Goal: Answer question/provide support: Share knowledge or assist other users

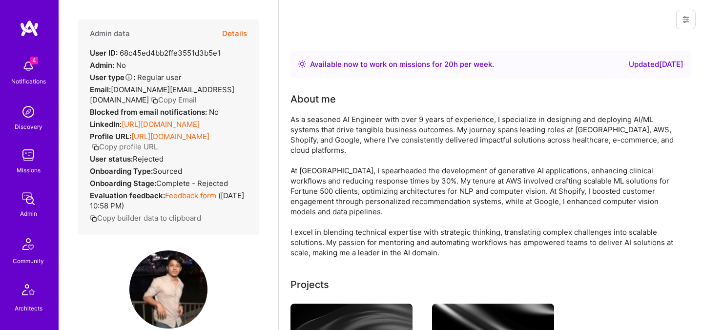
click at [238, 32] on button "Details" at bounding box center [234, 34] width 25 height 28
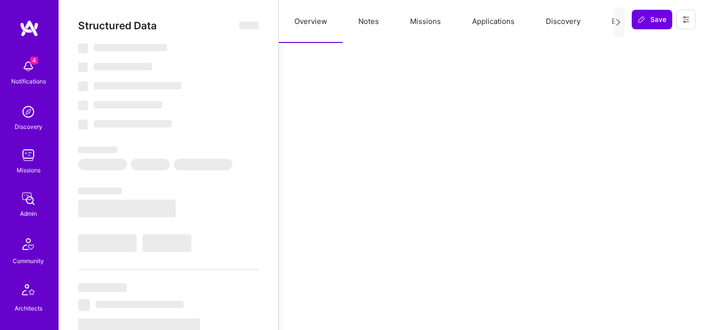
click at [610, 19] on button "Evaluation" at bounding box center [629, 21] width 67 height 43
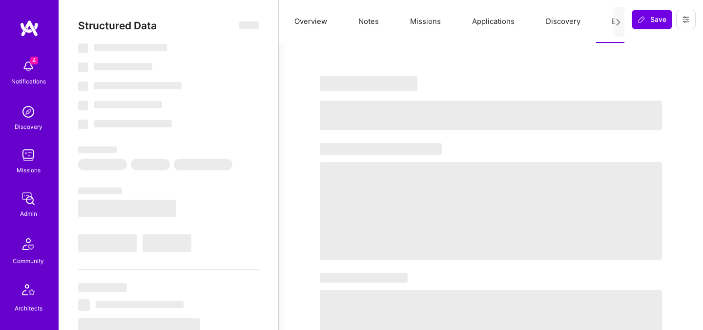
select select "Right Now"
select select "5"
select select "0"
select select "3"
select select "0"
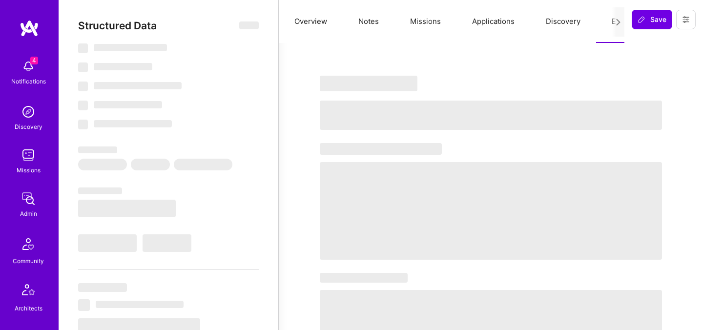
select select "US"
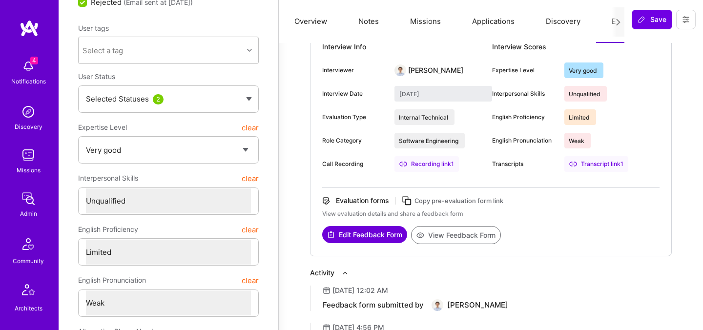
scroll to position [79, 0]
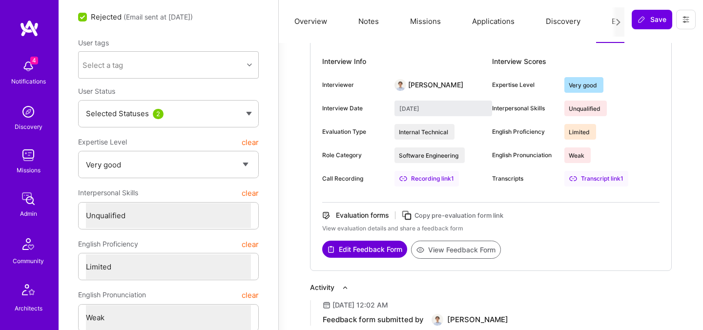
click at [452, 247] on button "View Feedback Form" at bounding box center [456, 250] width 90 height 18
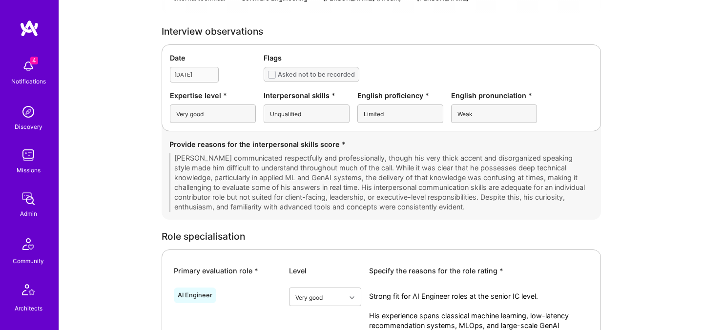
scroll to position [280, 0]
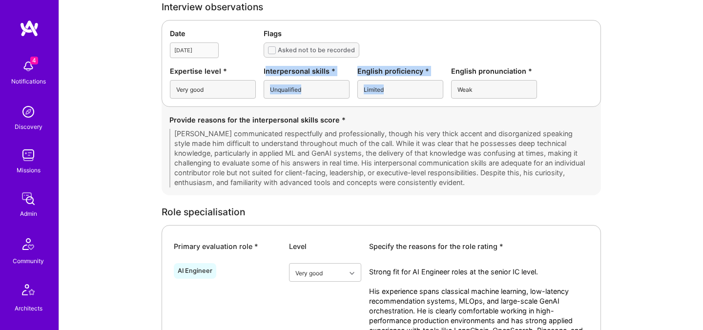
drag, startPoint x: 266, startPoint y: 71, endPoint x: 409, endPoint y: 91, distance: 143.8
click at [409, 91] on div "Expertise level * Very good Interpersonal skills * Unqualified English proficie…" at bounding box center [381, 82] width 423 height 33
copy div "nterpersonal skills * Unqualified English proficiency * Limited"
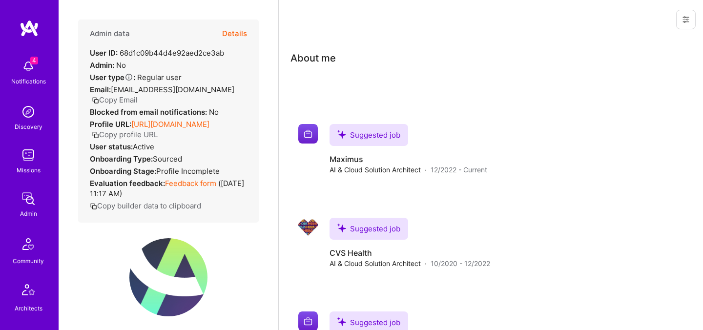
click at [235, 33] on button "Details" at bounding box center [234, 34] width 25 height 28
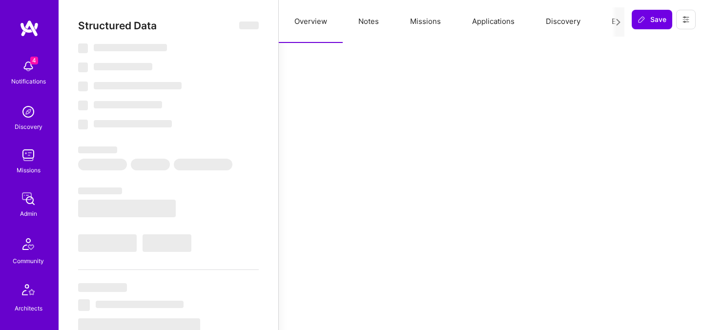
select select "Verified"
select select "US"
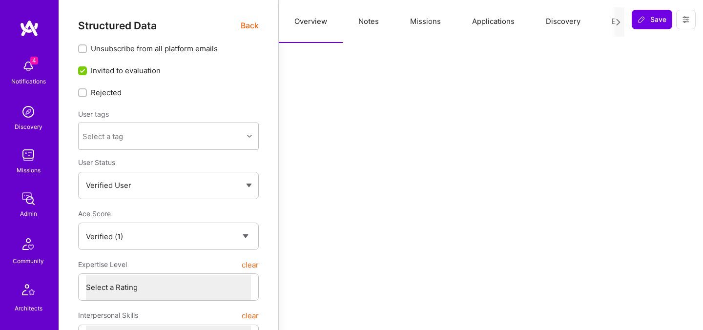
click at [605, 21] on button "Evaluation" at bounding box center [629, 21] width 67 height 43
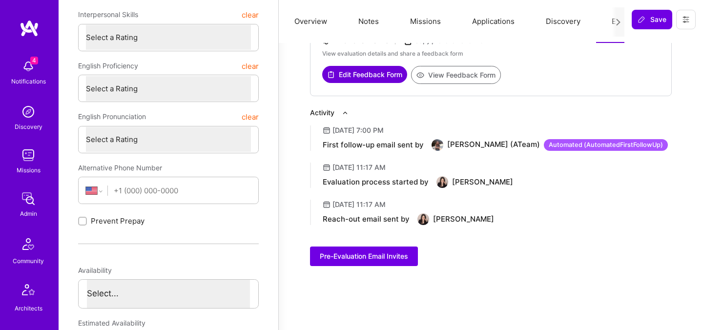
scroll to position [304, 0]
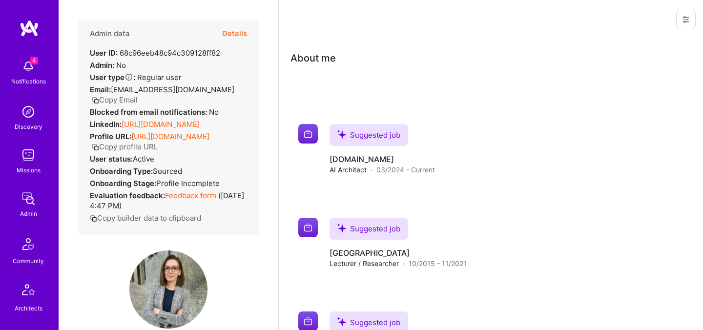
click at [241, 32] on button "Details" at bounding box center [234, 34] width 25 height 28
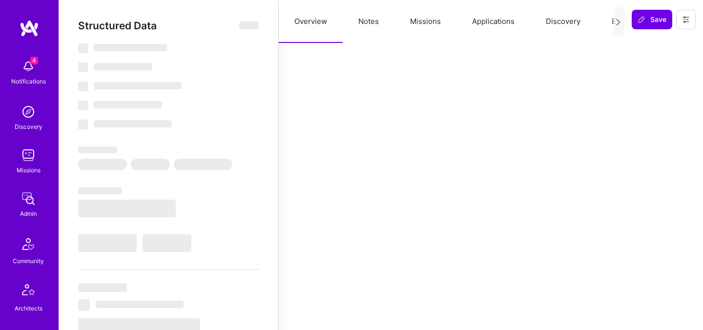
select select "Verified"
select select "US"
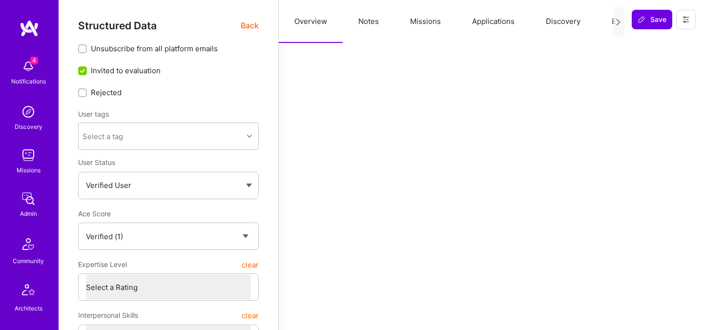
click at [608, 20] on button "Evaluation" at bounding box center [629, 21] width 67 height 43
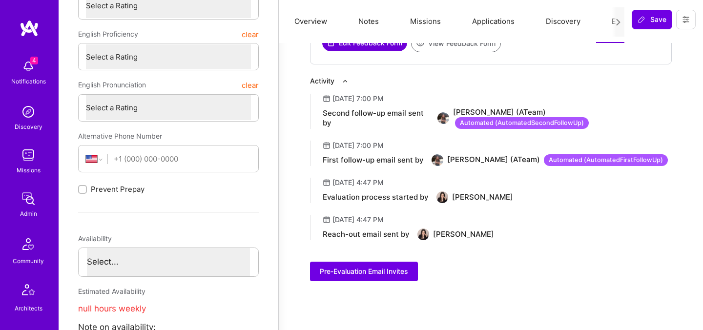
scroll to position [333, 0]
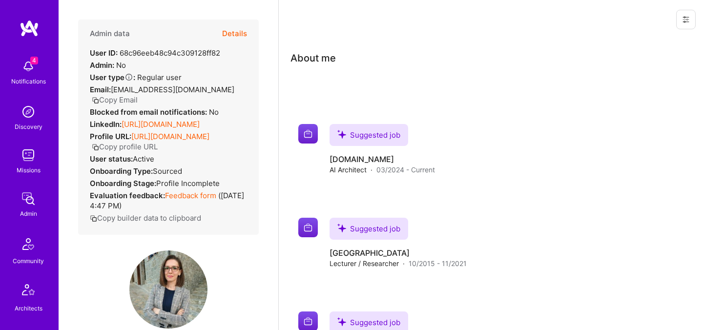
click at [237, 33] on button "Details" at bounding box center [234, 34] width 25 height 28
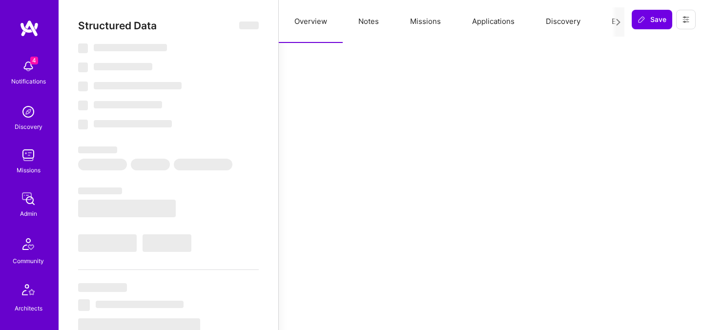
select select "Verified"
select select "US"
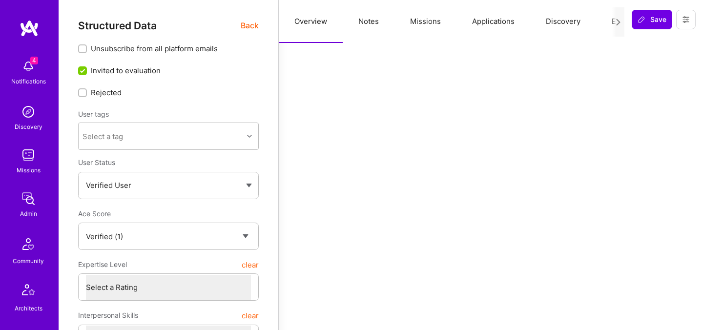
click at [602, 23] on button "Evaluation" at bounding box center [629, 21] width 67 height 43
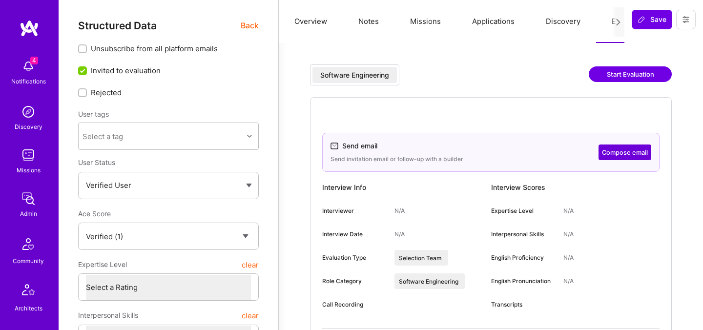
click at [250, 26] on span "Back" at bounding box center [250, 26] width 18 height 12
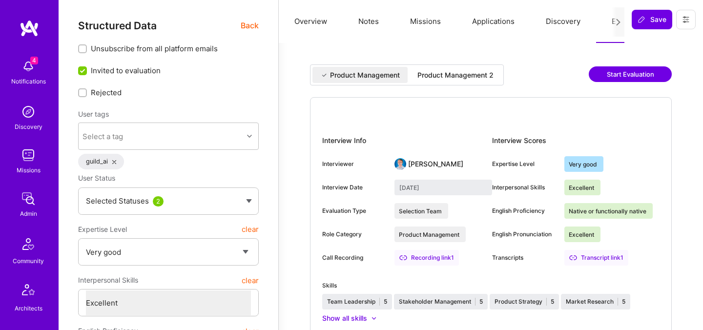
select select "5"
select select "7"
select select "US"
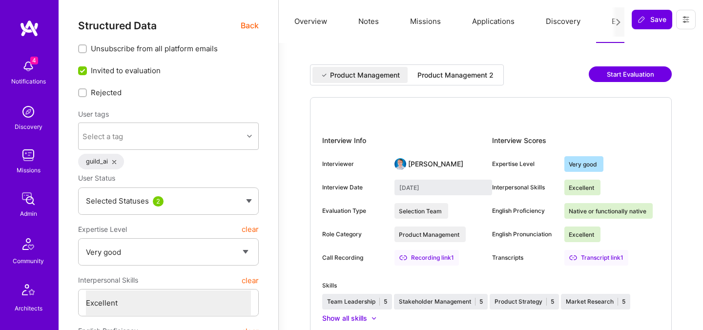
select select "Right Now"
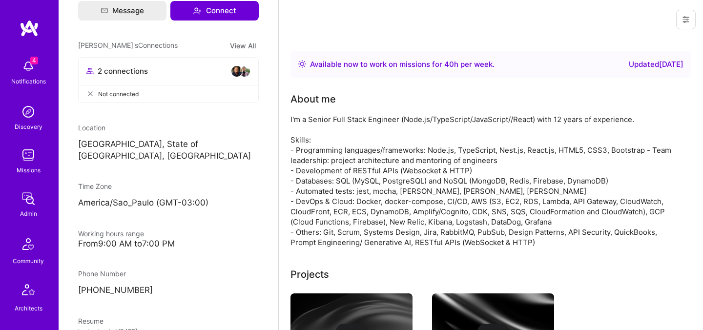
scroll to position [414, 0]
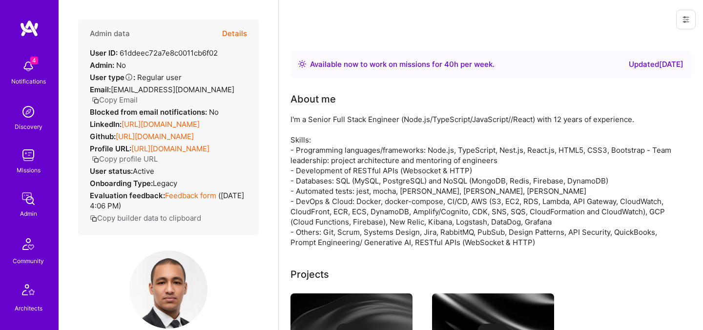
click at [240, 37] on button "Details" at bounding box center [234, 34] width 25 height 28
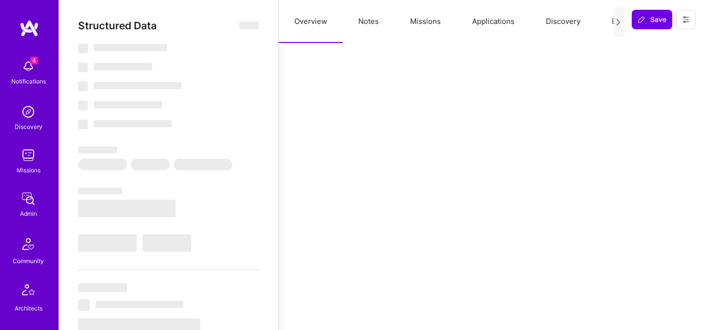
click at [609, 21] on button "Evaluation" at bounding box center [629, 21] width 67 height 43
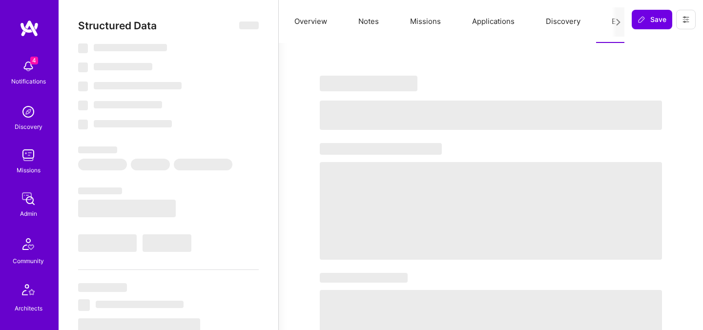
select select "Right Now"
select select "4"
select select "7"
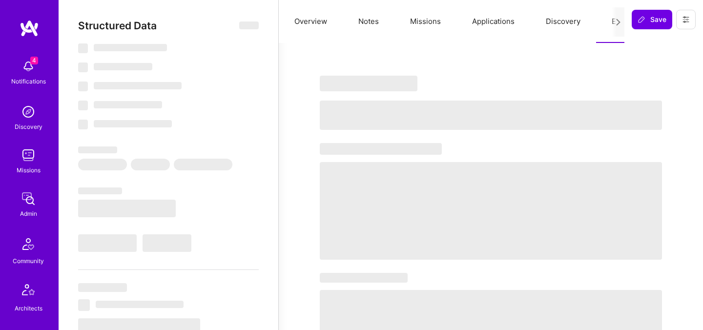
select select "BR"
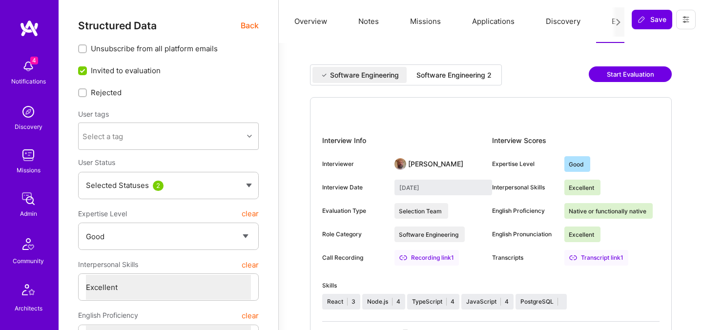
click at [478, 81] on div "Software Engineering 2" at bounding box center [453, 75] width 91 height 16
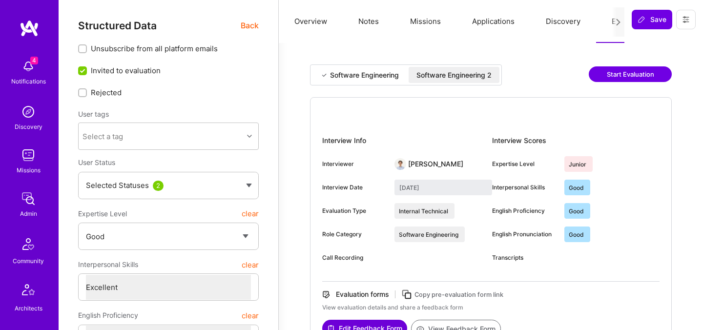
type input "September 19, 2025"
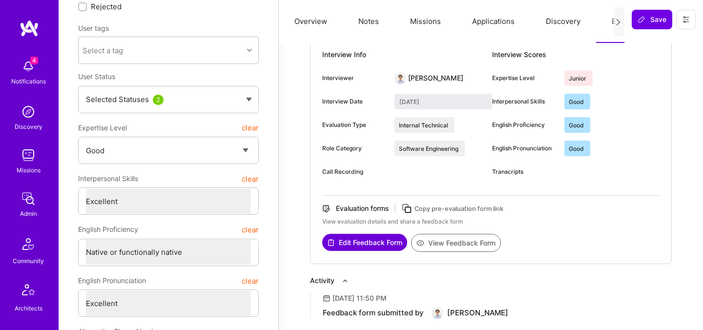
scroll to position [116, 0]
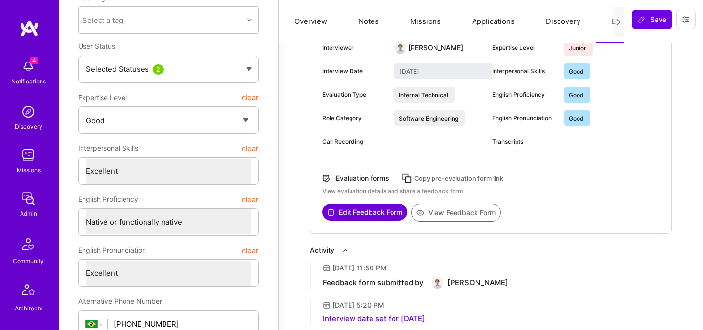
click at [473, 207] on button "View Feedback Form" at bounding box center [456, 212] width 90 height 18
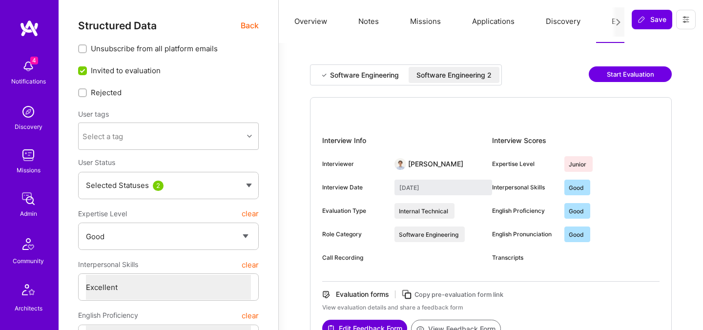
click at [249, 28] on span "Back" at bounding box center [250, 26] width 18 height 12
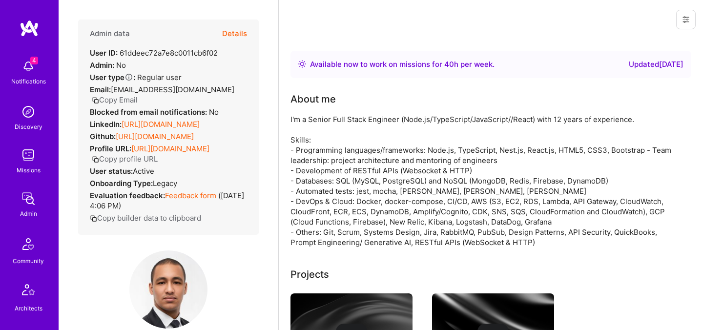
click at [138, 95] on button "Copy Email" at bounding box center [115, 100] width 46 height 10
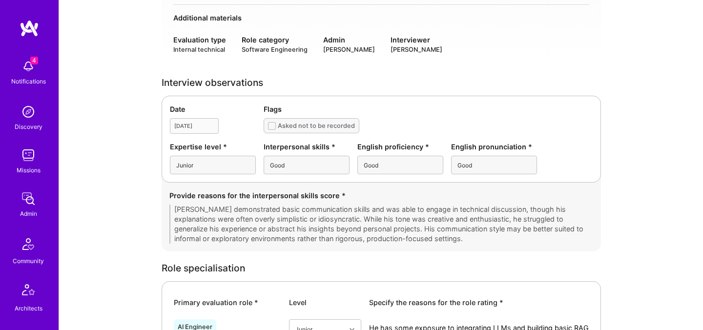
scroll to position [199, 0]
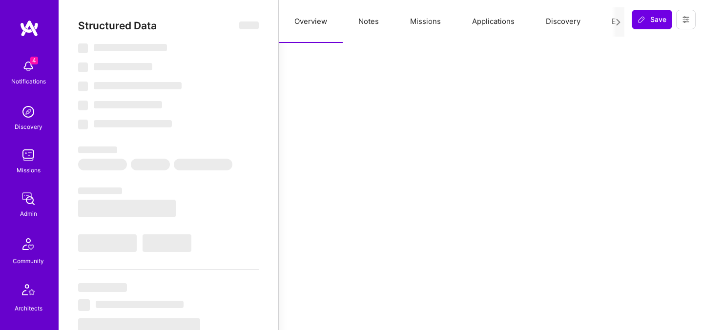
click at [613, 24] on div at bounding box center [617, 21] width 13 height 29
click at [605, 22] on button "Evaluation" at bounding box center [629, 21] width 67 height 43
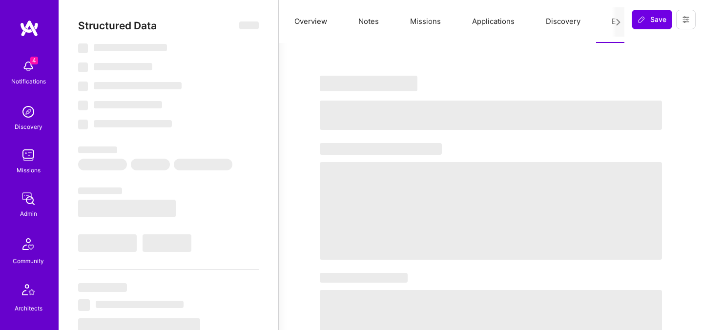
select select "Right Now"
select select "3"
select select "4"
select select "6"
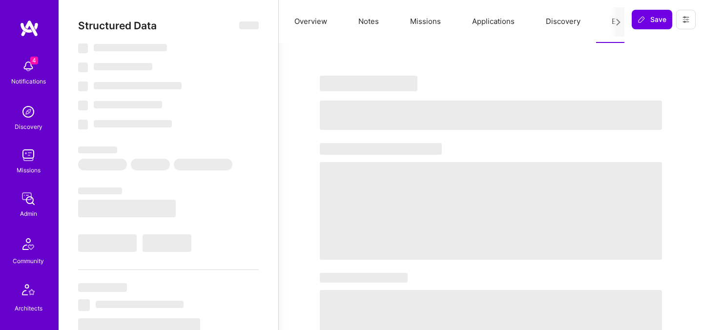
select select "US"
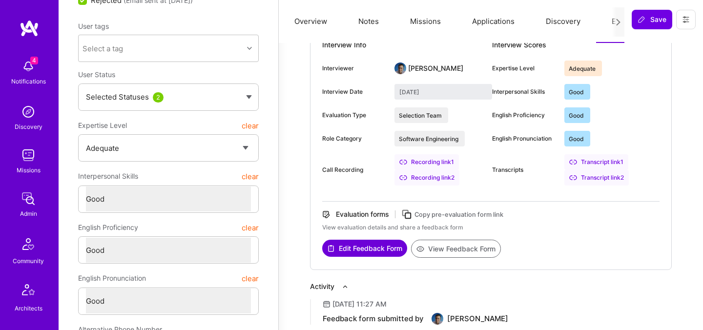
scroll to position [168, 0]
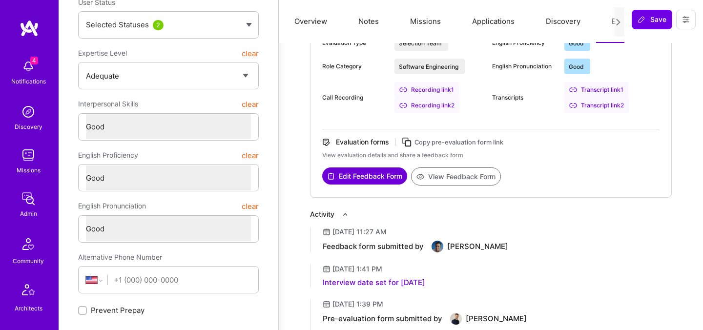
click at [439, 175] on button "View Feedback Form" at bounding box center [456, 176] width 90 height 18
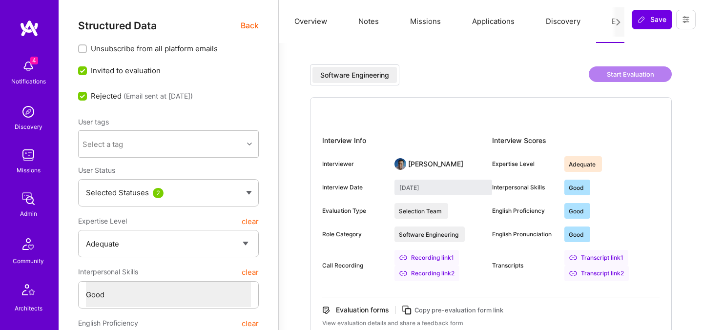
click at [319, 20] on button "Overview" at bounding box center [311, 21] width 64 height 43
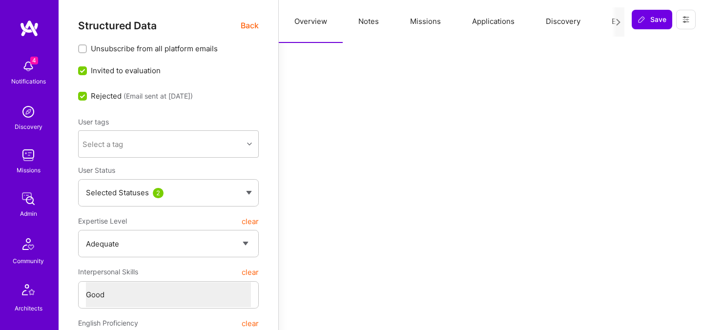
click at [257, 23] on span "Back" at bounding box center [250, 26] width 18 height 12
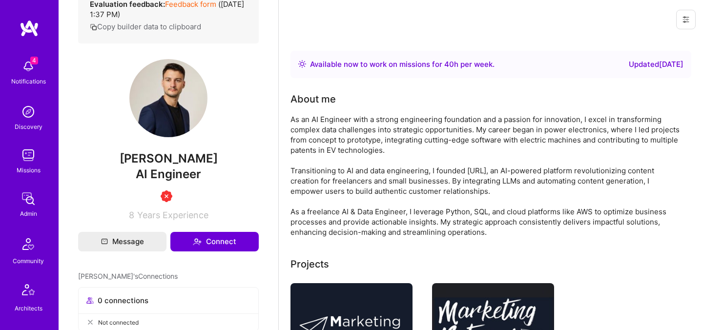
scroll to position [240, 0]
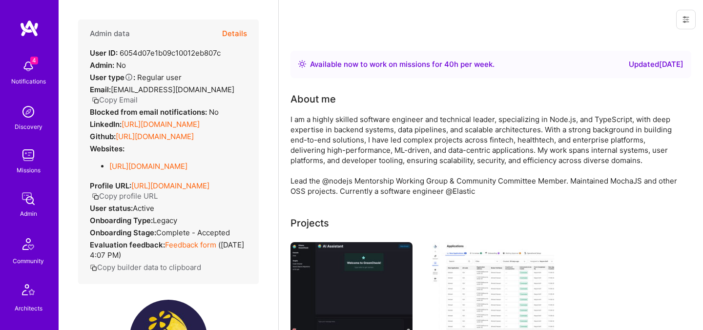
click at [232, 27] on button "Details" at bounding box center [234, 34] width 25 height 28
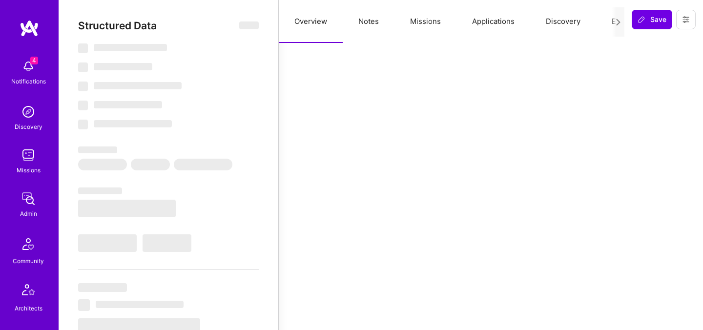
click at [603, 27] on button "Evaluation" at bounding box center [629, 21] width 67 height 43
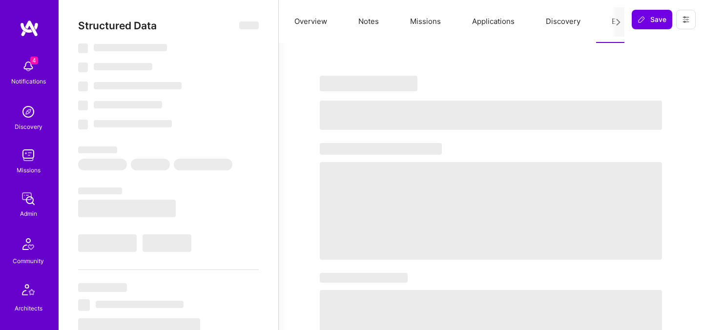
select select "Right Now"
select select "5"
select select "4"
select select "7"
select select "6"
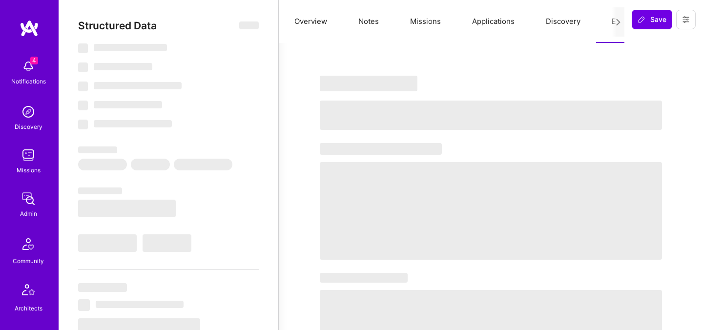
select select "AE"
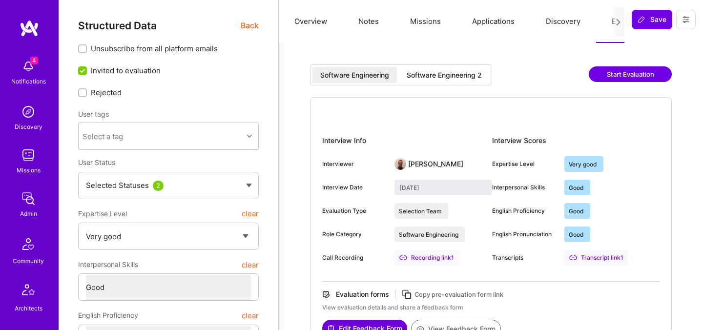
click at [441, 74] on div "Software Engineering 2" at bounding box center [444, 75] width 75 height 10
type input "[DATE]"
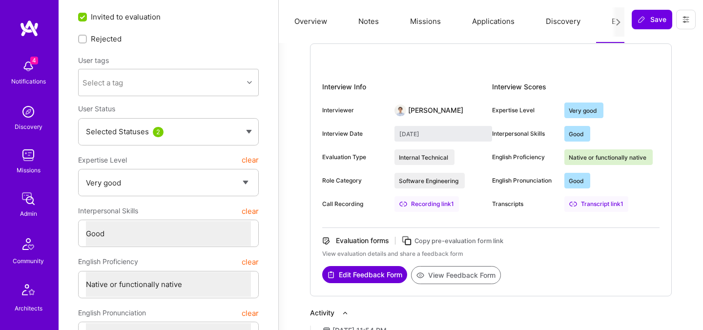
scroll to position [58, 0]
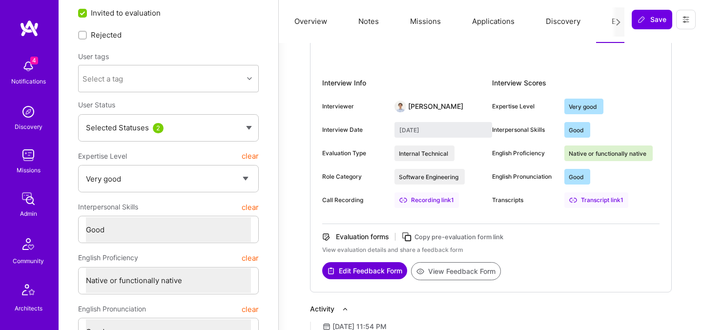
click at [433, 270] on button "View Feedback Form" at bounding box center [456, 271] width 90 height 18
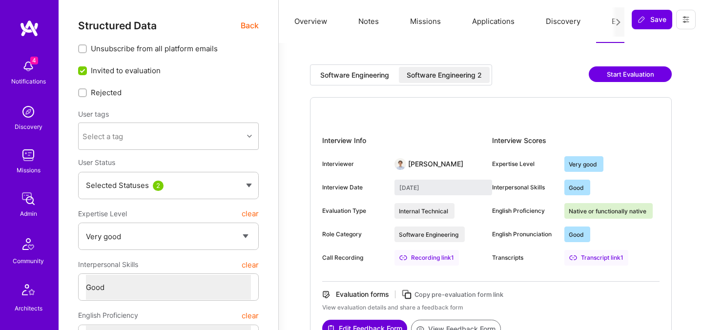
click at [256, 21] on span "Back" at bounding box center [250, 26] width 18 height 12
click at [248, 25] on span "Back" at bounding box center [250, 26] width 18 height 12
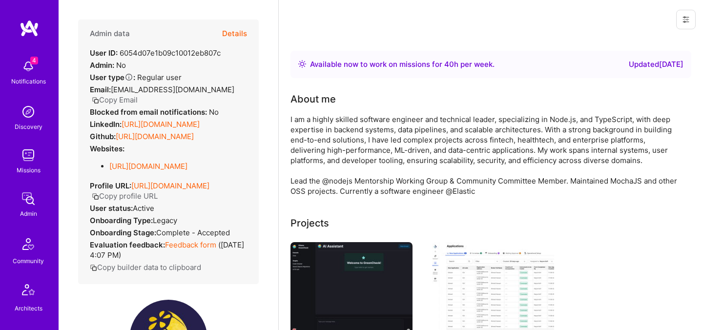
click at [239, 34] on button "Details" at bounding box center [234, 34] width 25 height 28
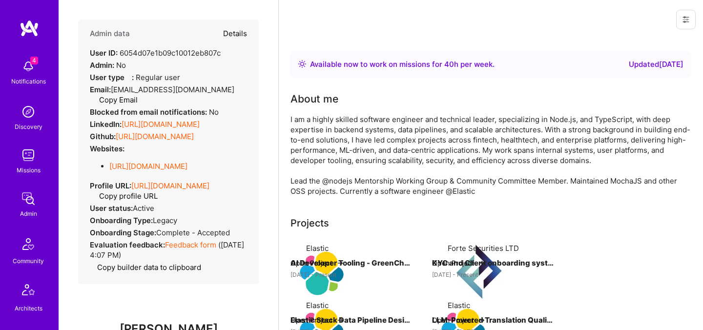
type textarea "x"
select select "5"
select select "4"
select select "7"
select select "6"
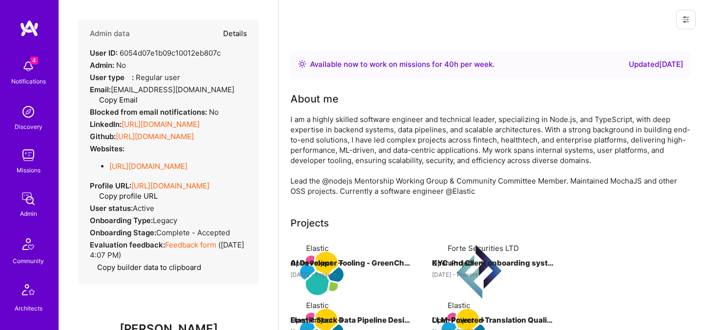
select select "AE"
select select "Right Now"
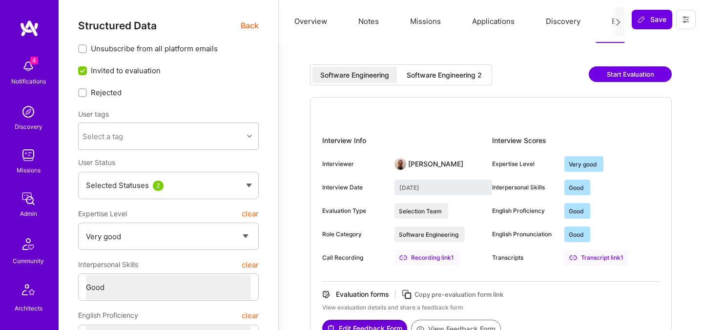
click at [248, 21] on span "Back" at bounding box center [250, 26] width 18 height 12
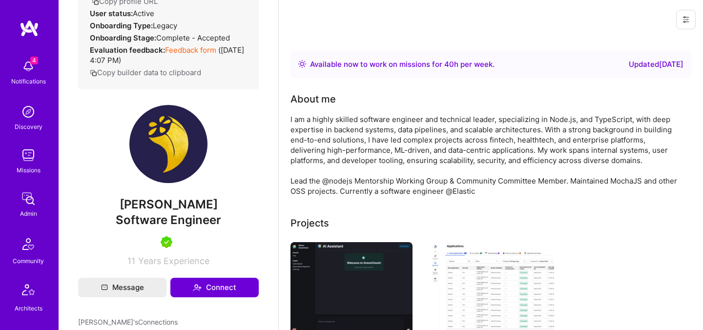
scroll to position [243, 0]
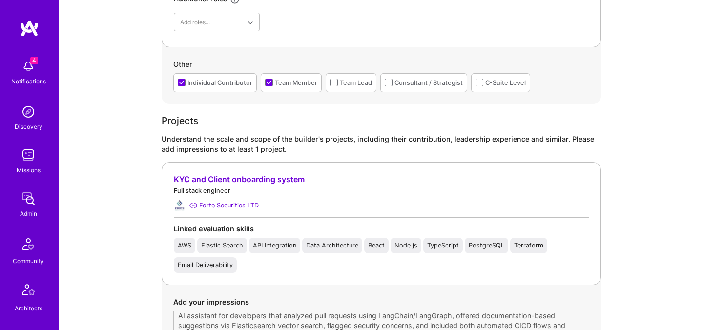
scroll to position [760, 0]
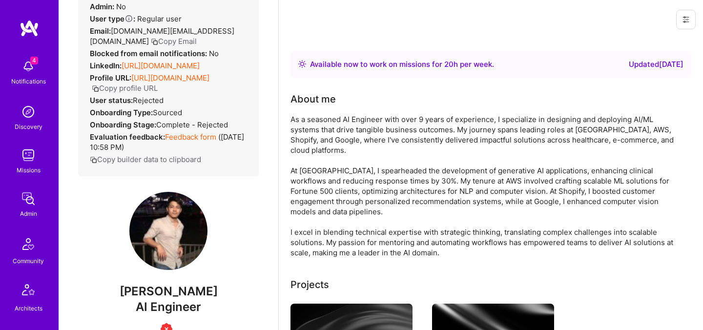
scroll to position [30, 0]
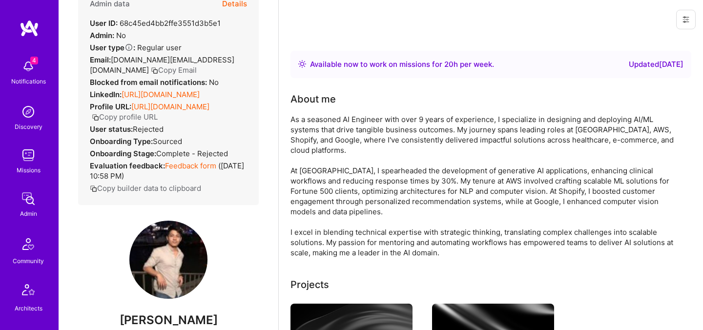
click at [230, 4] on button "Details" at bounding box center [234, 4] width 25 height 28
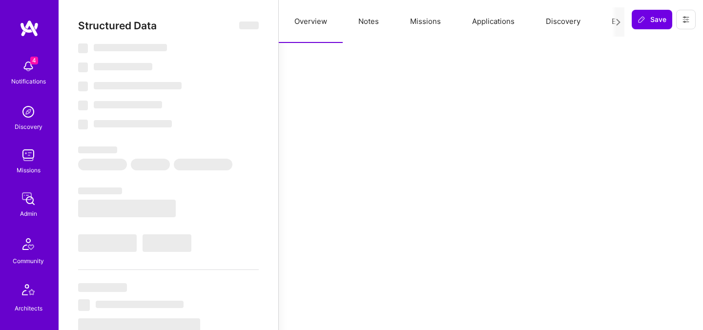
click at [608, 22] on button "Evaluation" at bounding box center [629, 21] width 67 height 43
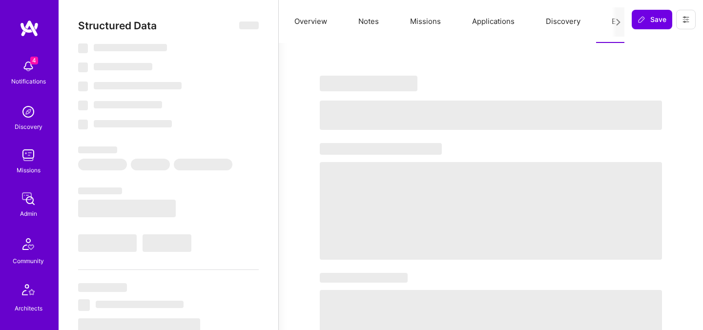
select select "Right Now"
select select "5"
select select "0"
select select "3"
select select "0"
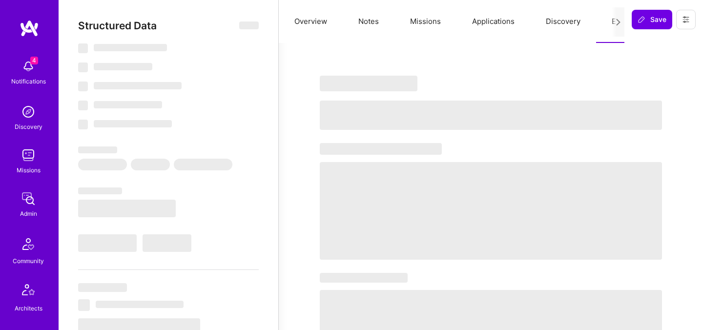
select select "US"
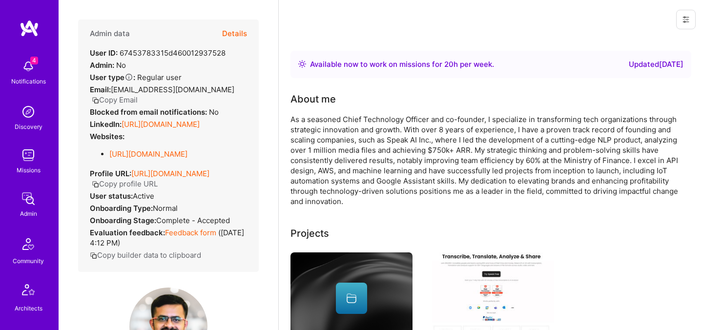
click at [237, 27] on button "Details" at bounding box center [234, 34] width 25 height 28
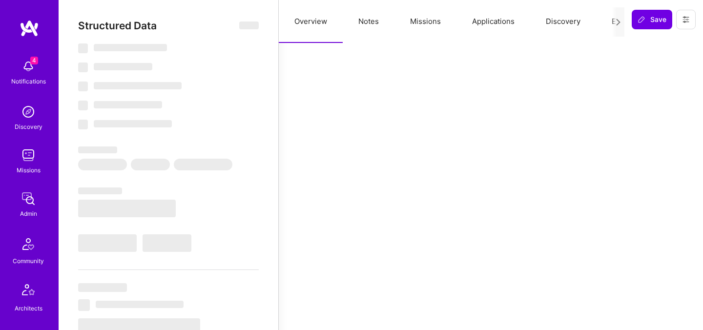
select select "Right Now"
select select "5"
select select "7"
select select "6"
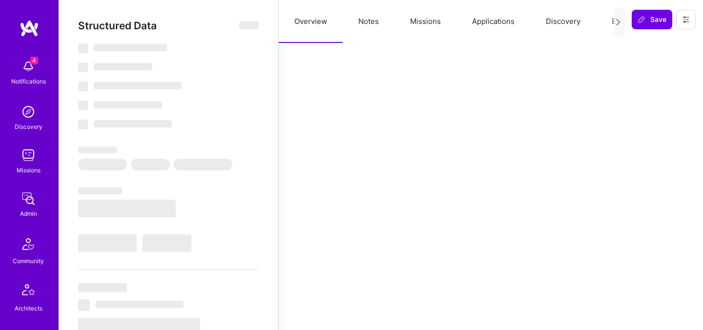
select select "CA"
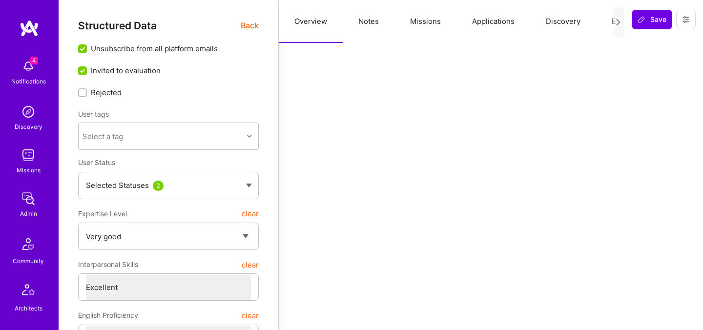
click at [598, 25] on button "Evaluation" at bounding box center [629, 21] width 67 height 43
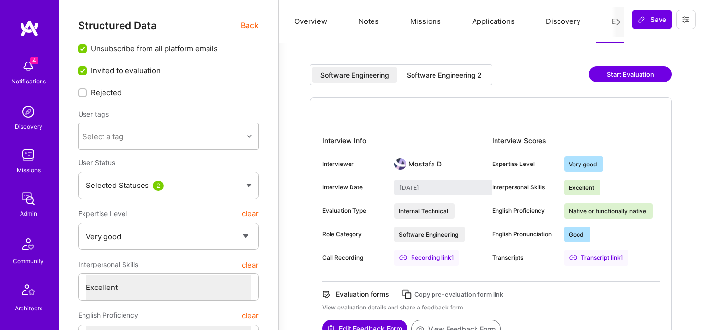
click at [454, 75] on div "Software Engineering 2" at bounding box center [444, 75] width 75 height 10
type input "[DATE]"
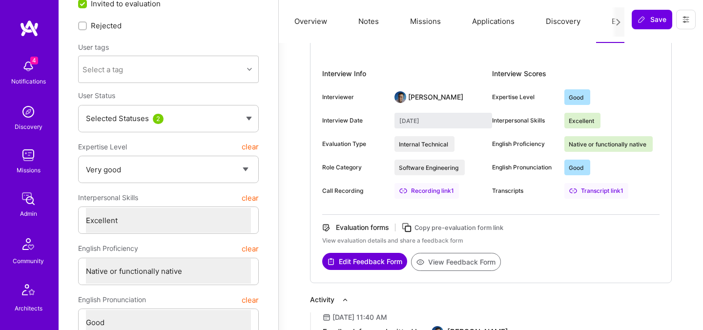
scroll to position [74, 0]
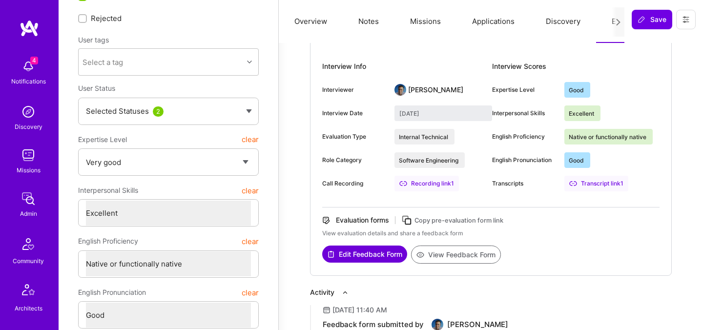
click at [459, 248] on button "View Feedback Form" at bounding box center [456, 254] width 90 height 18
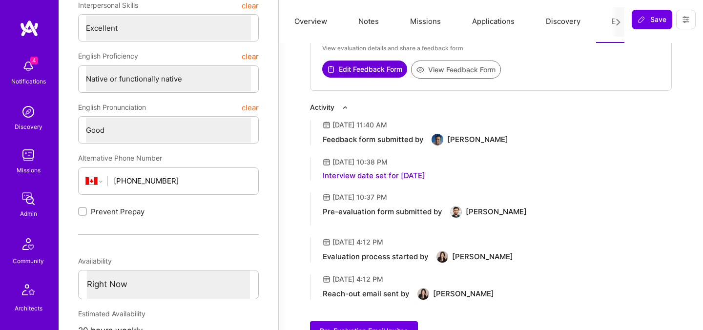
scroll to position [271, 0]
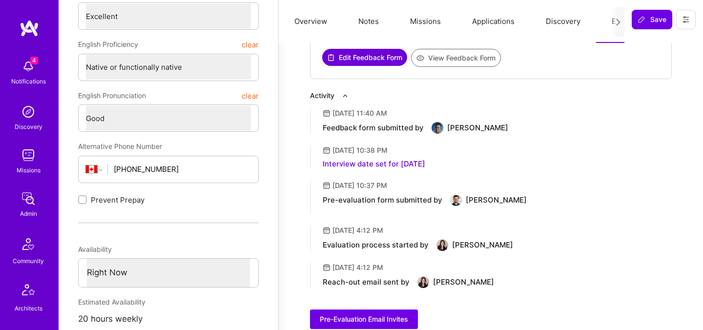
click at [479, 61] on button "View Feedback Form" at bounding box center [456, 58] width 90 height 18
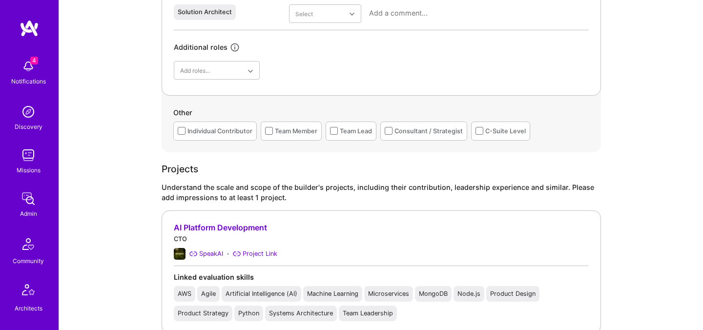
scroll to position [586, 0]
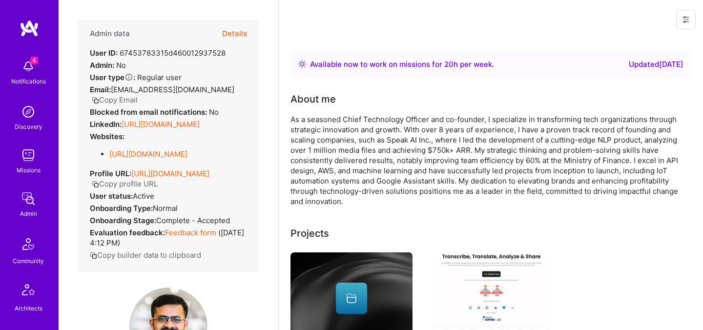
click at [124, 102] on button "Copy Email" at bounding box center [115, 100] width 46 height 10
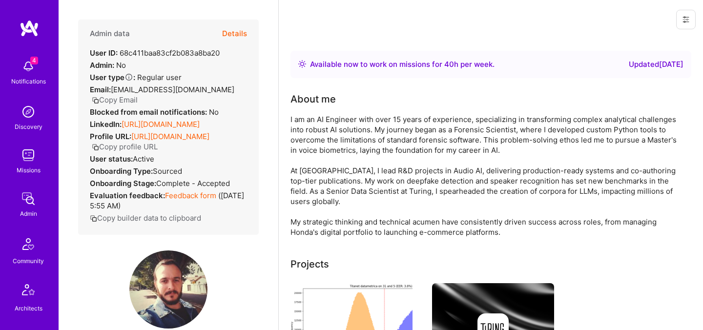
click at [233, 33] on button "Details" at bounding box center [234, 34] width 25 height 28
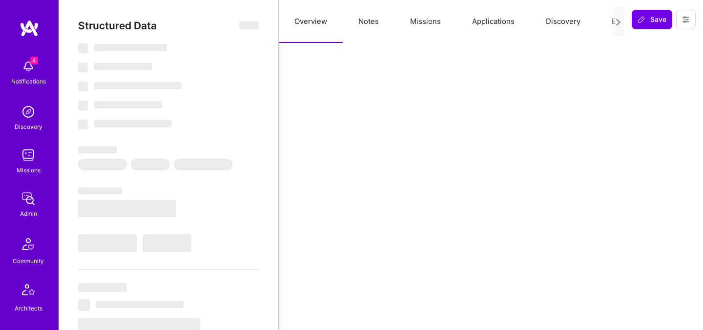
select select "Right Now"
select select "5"
select select "4"
select select "6"
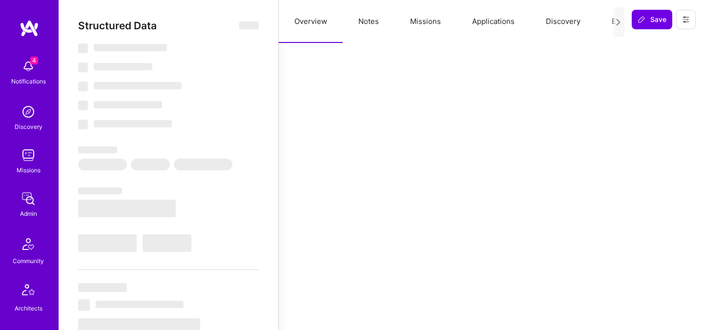
select select "BR"
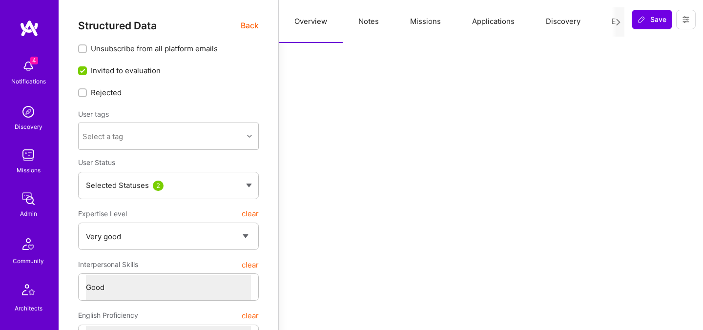
click at [602, 25] on button "Evaluation" at bounding box center [629, 21] width 67 height 43
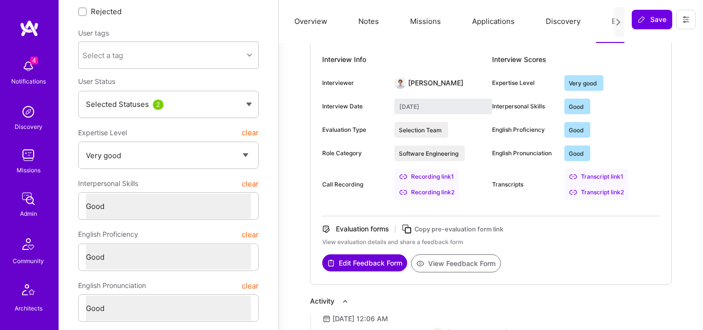
scroll to position [85, 0]
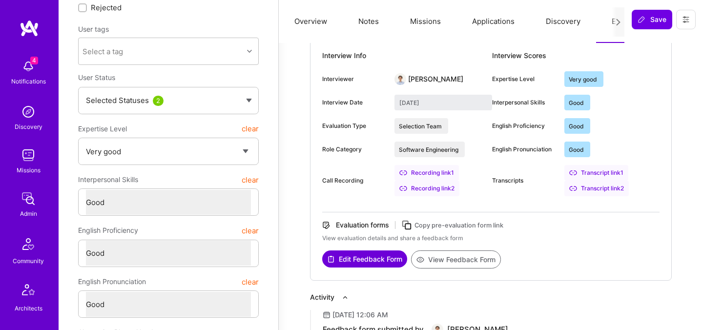
click at [452, 263] on button "View Feedback Form" at bounding box center [456, 259] width 90 height 18
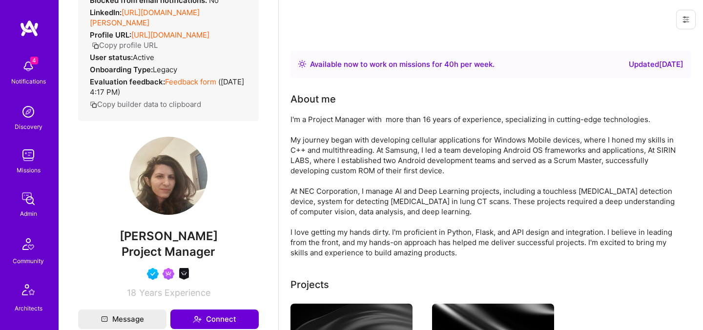
scroll to position [35, 0]
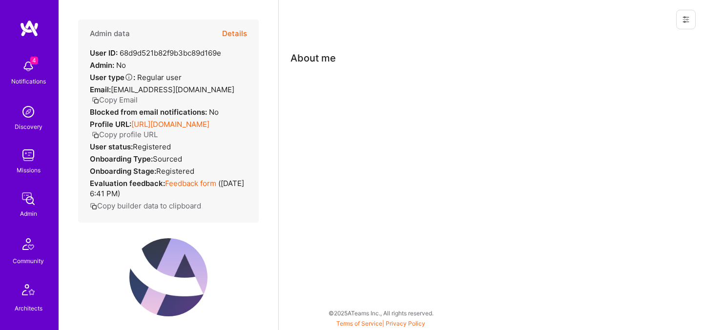
click at [236, 35] on button "Details" at bounding box center [234, 34] width 25 height 28
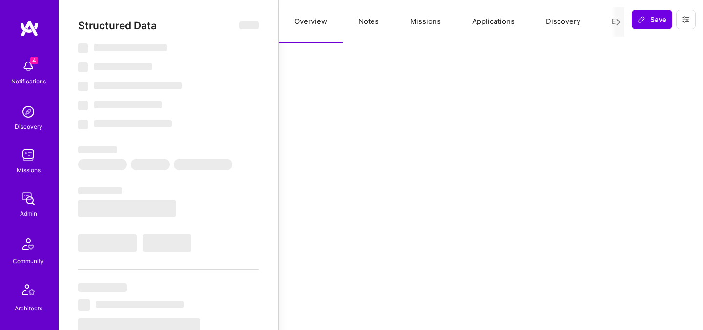
select select "Verified"
select select "US"
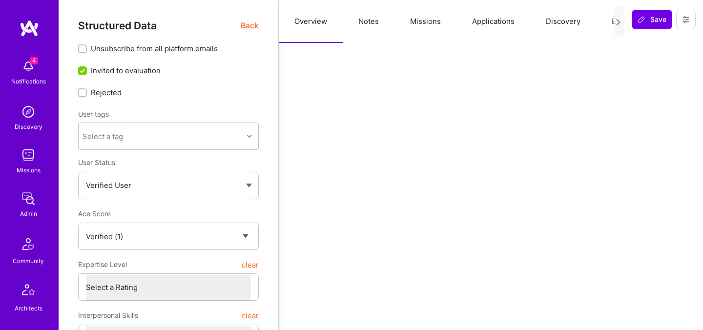
click at [603, 23] on button "Evaluation" at bounding box center [629, 21] width 67 height 43
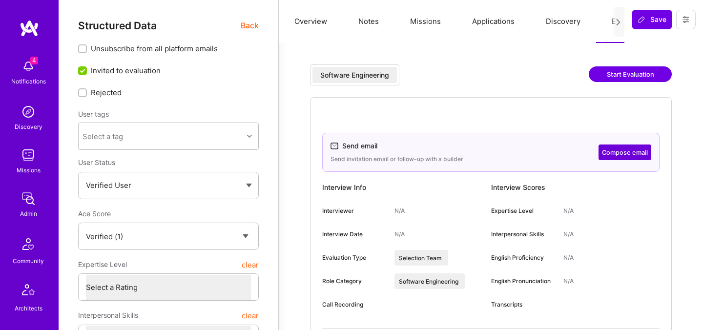
click at [247, 25] on span "Back" at bounding box center [250, 26] width 18 height 12
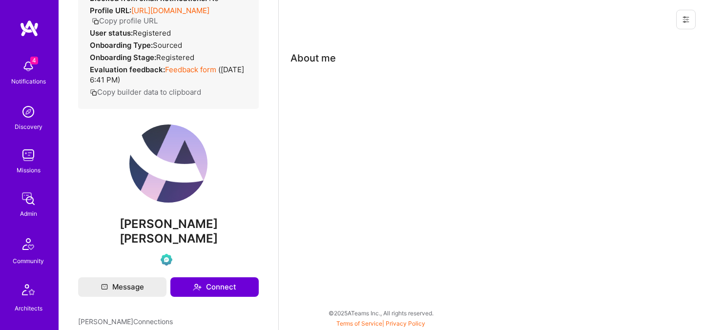
scroll to position [130, 0]
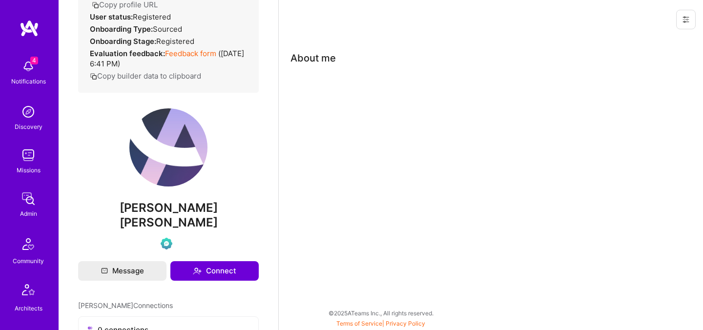
click at [147, 204] on span "[PERSON_NAME] [PERSON_NAME]" at bounding box center [168, 215] width 181 height 29
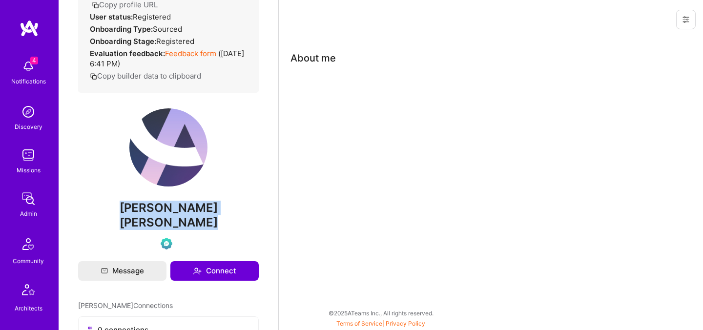
click at [147, 204] on span "[PERSON_NAME] [PERSON_NAME]" at bounding box center [168, 215] width 181 height 29
copy div "[PERSON_NAME] [PERSON_NAME]"
click at [192, 211] on span "[PERSON_NAME] [PERSON_NAME]" at bounding box center [168, 215] width 181 height 29
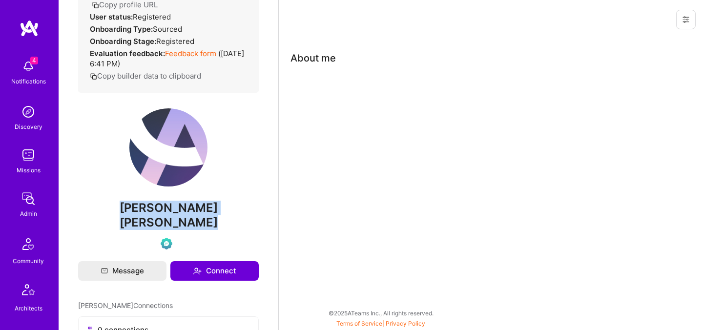
click at [192, 211] on span "[PERSON_NAME] [PERSON_NAME]" at bounding box center [168, 215] width 181 height 29
